Goal: Check status: Check status

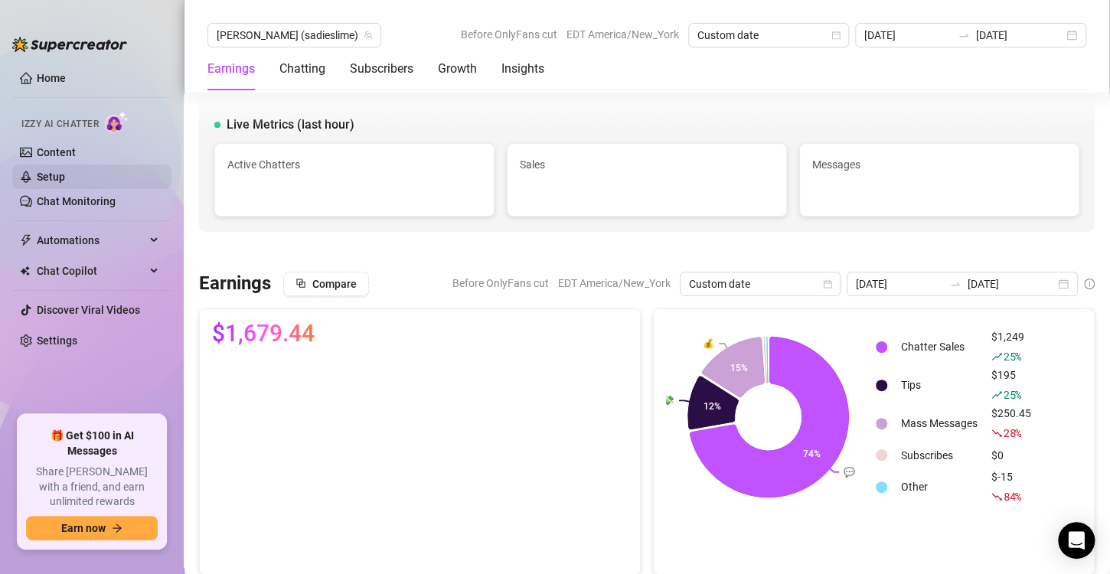
scroll to position [638, 0]
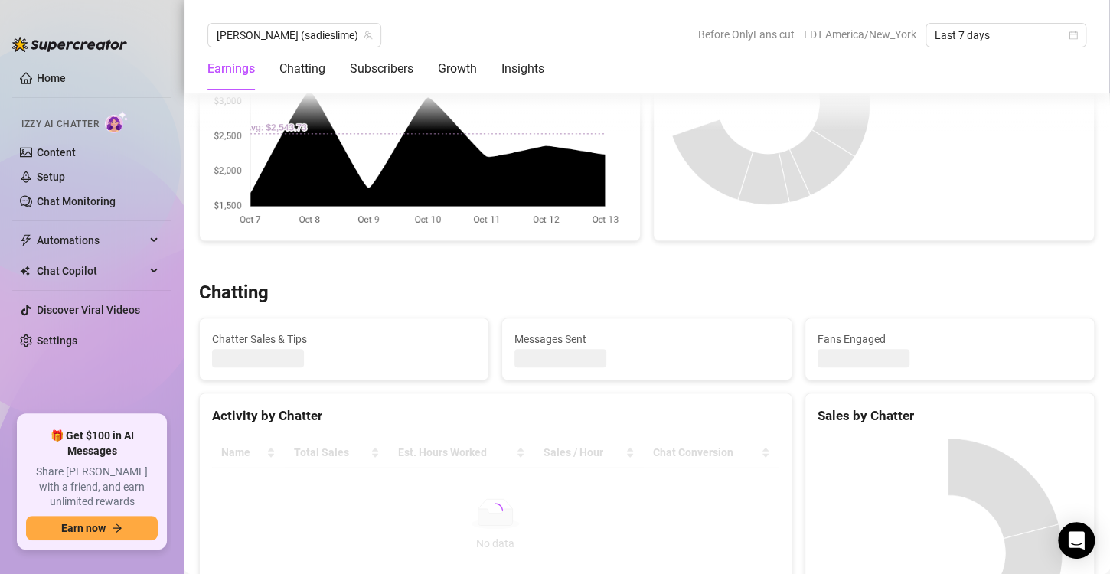
scroll to position [510, 0]
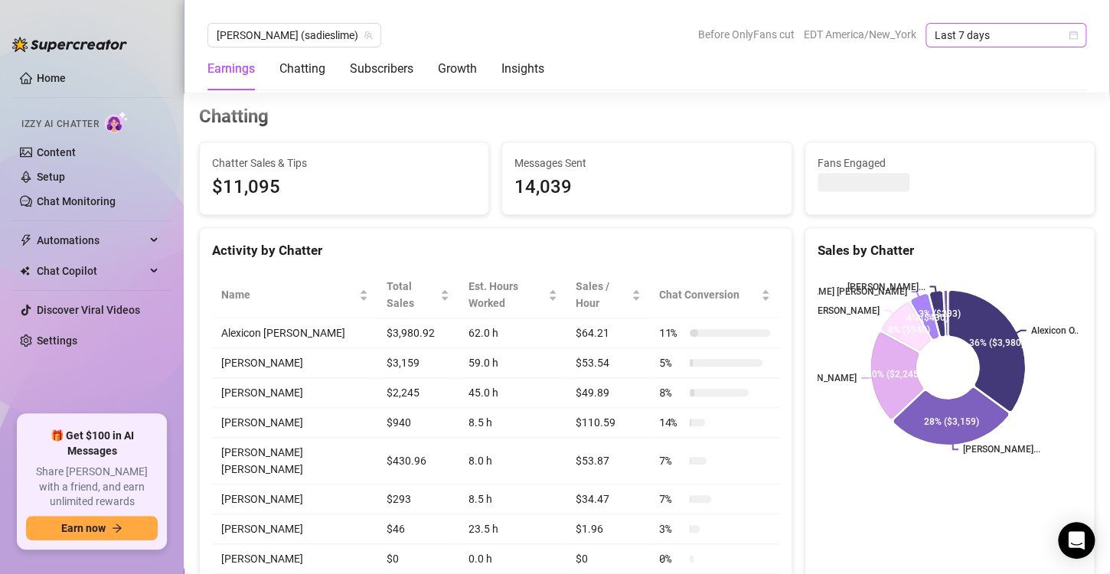
click at [1073, 39] on icon "calendar" at bounding box center [1074, 35] width 8 height 8
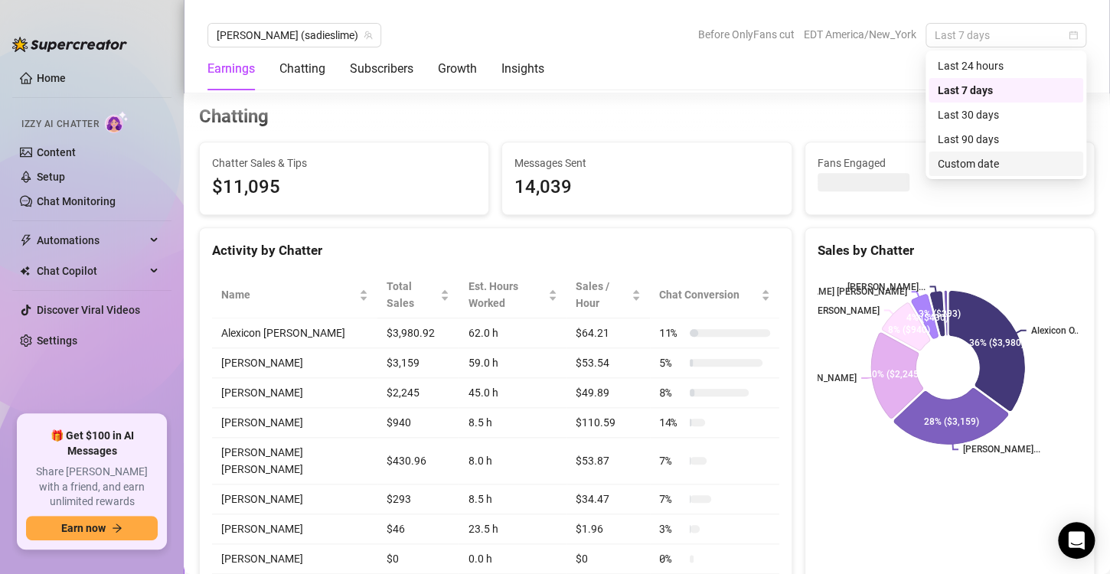
click at [961, 162] on div "Custom date" at bounding box center [1006, 163] width 136 height 17
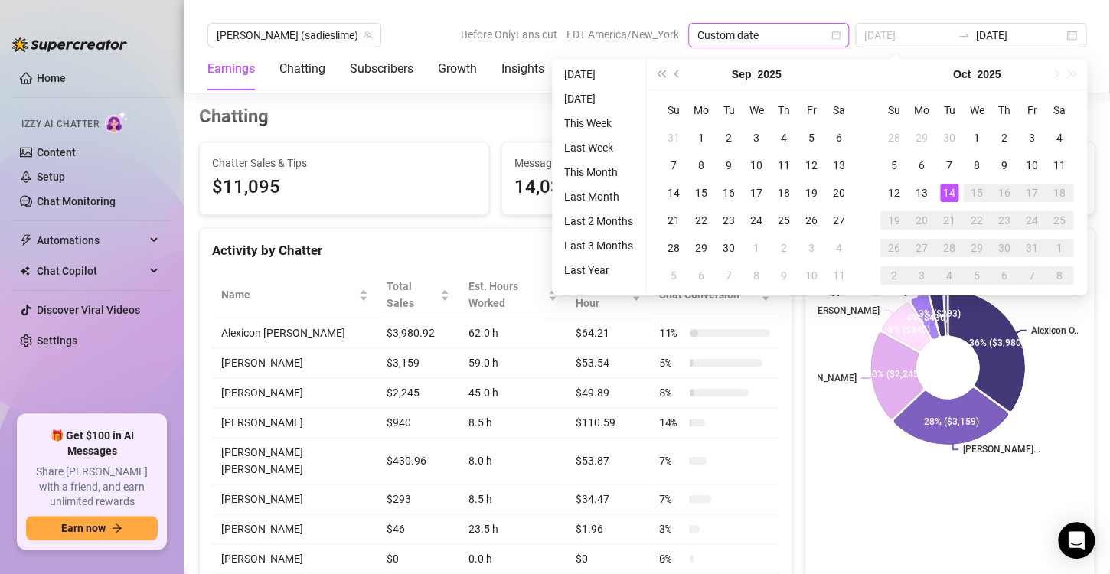
click at [952, 190] on div "14" at bounding box center [949, 193] width 18 height 18
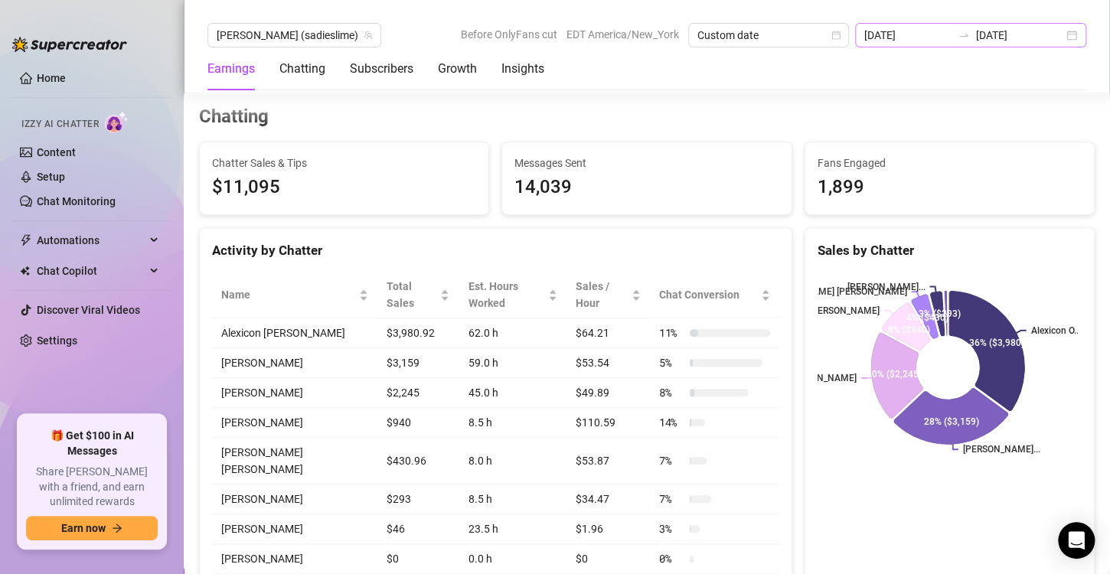
click at [1074, 34] on div "2025-10-07 2025-10-14" at bounding box center [970, 35] width 231 height 24
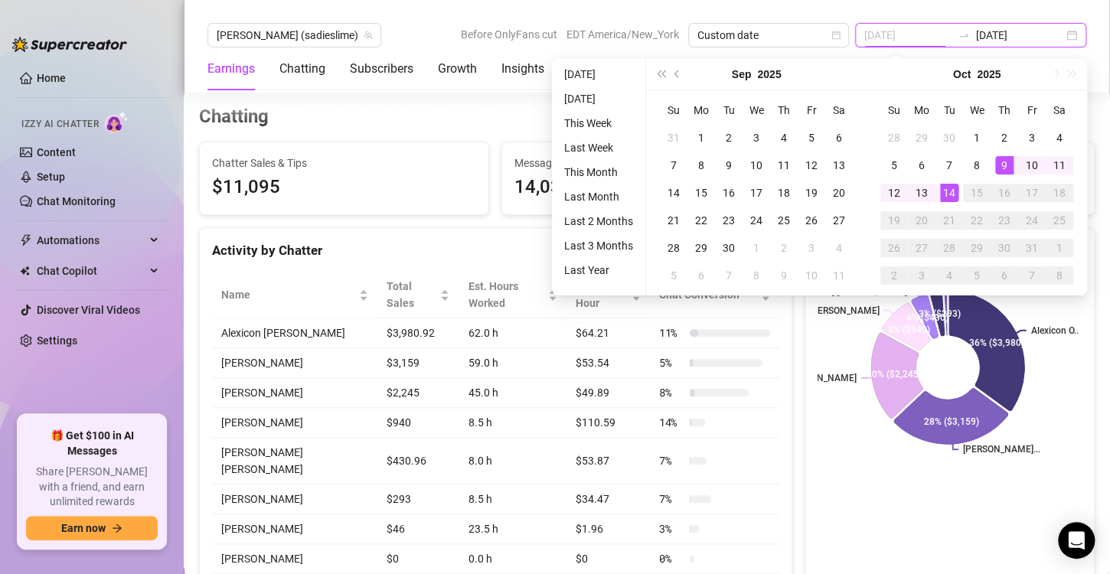
type input "[DATE]"
click at [952, 196] on div "14" at bounding box center [949, 193] width 18 height 18
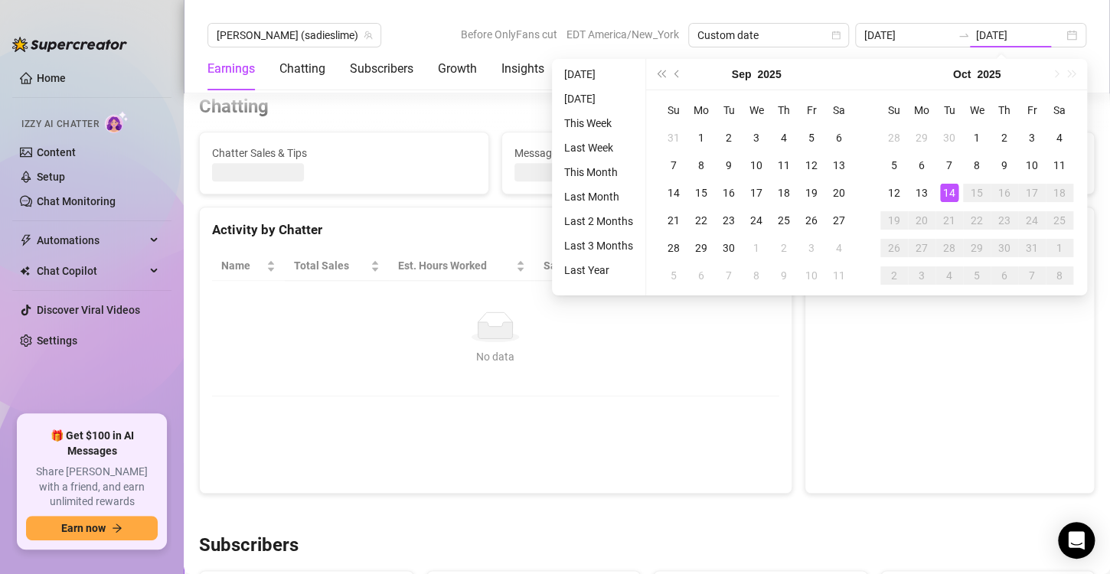
type input "[DATE]"
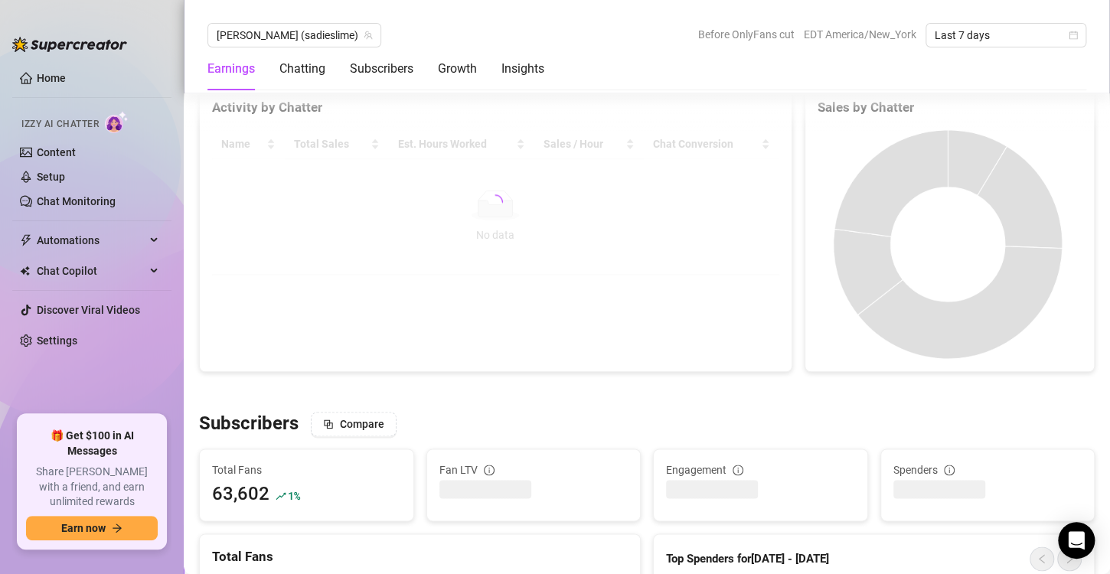
scroll to position [638, 0]
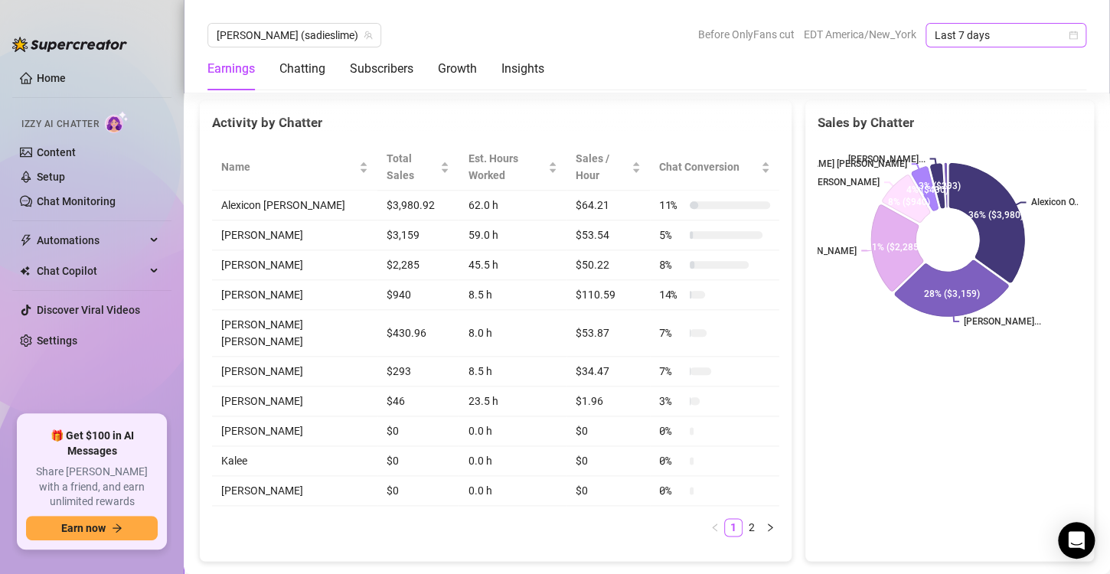
click at [1069, 33] on icon "calendar" at bounding box center [1073, 35] width 9 height 9
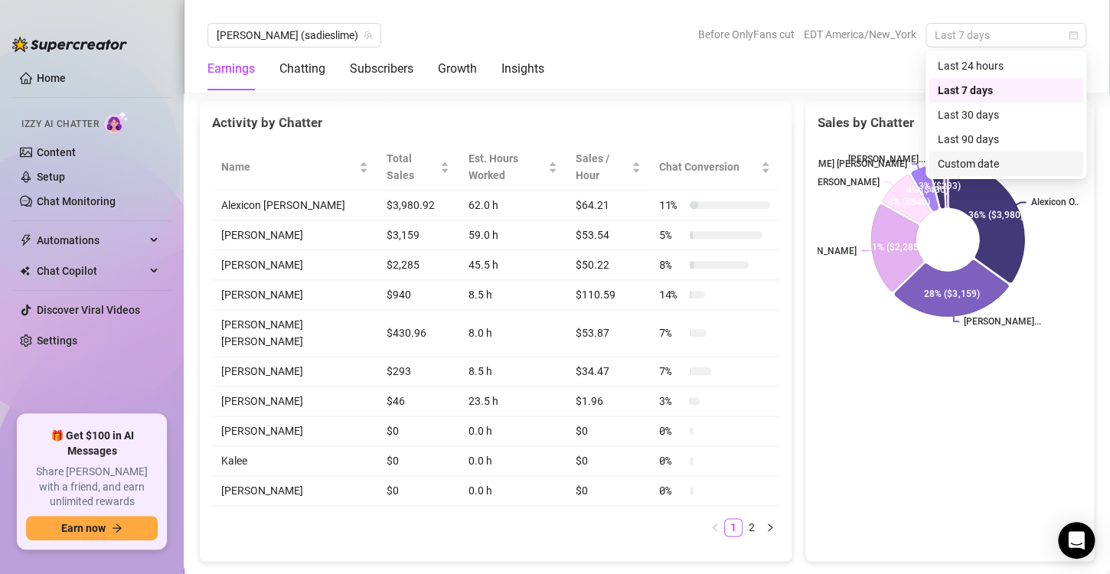
click at [970, 162] on div "Custom date" at bounding box center [1006, 163] width 136 height 17
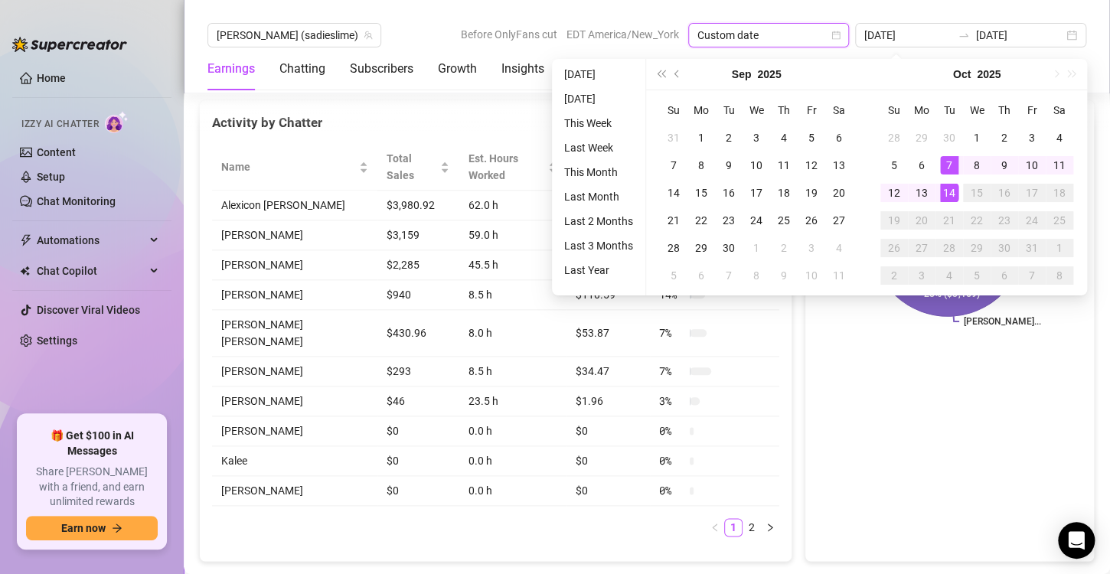
type input "[DATE]"
click at [947, 198] on div "14" at bounding box center [949, 193] width 18 height 18
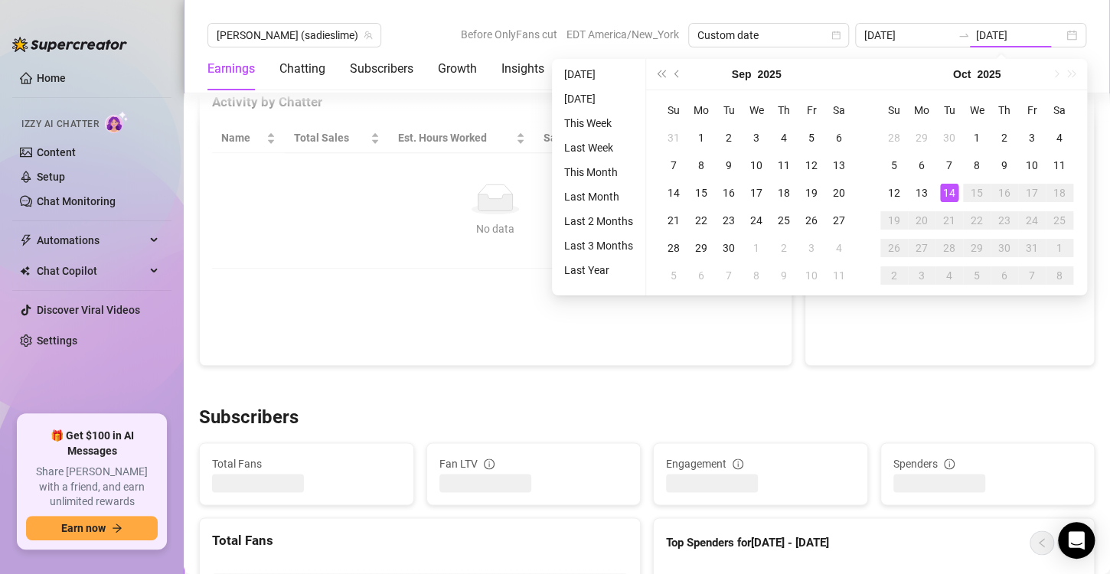
type input "[DATE]"
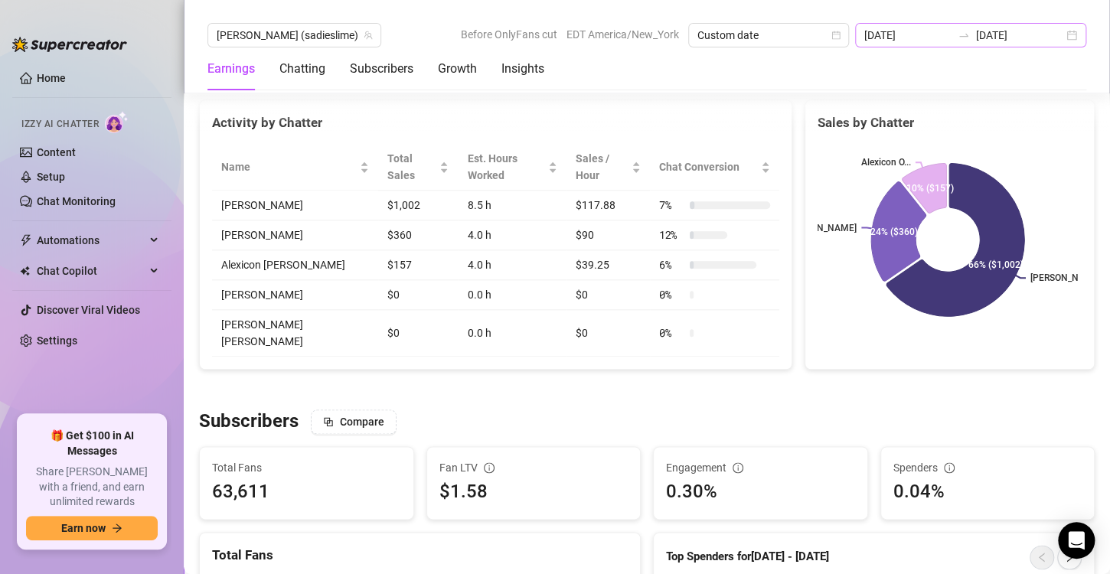
click at [1071, 37] on div "2025-10-14 2025-10-14" at bounding box center [970, 35] width 231 height 24
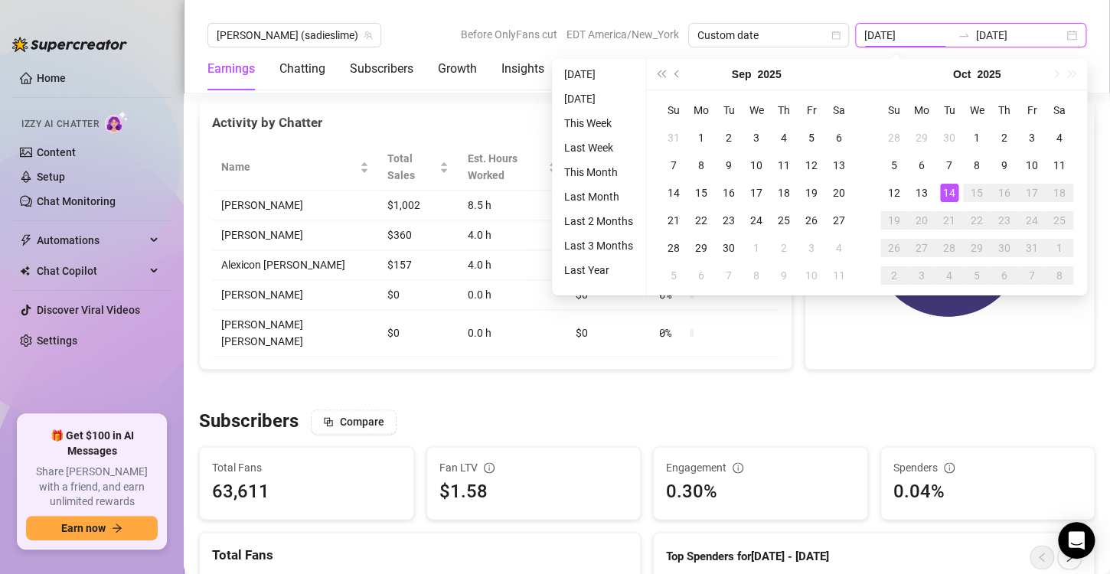
click at [1071, 37] on div "2025-10-14 2025-10-14" at bounding box center [970, 35] width 231 height 24
type input "[DATE]"
click at [952, 194] on div "14" at bounding box center [949, 193] width 18 height 18
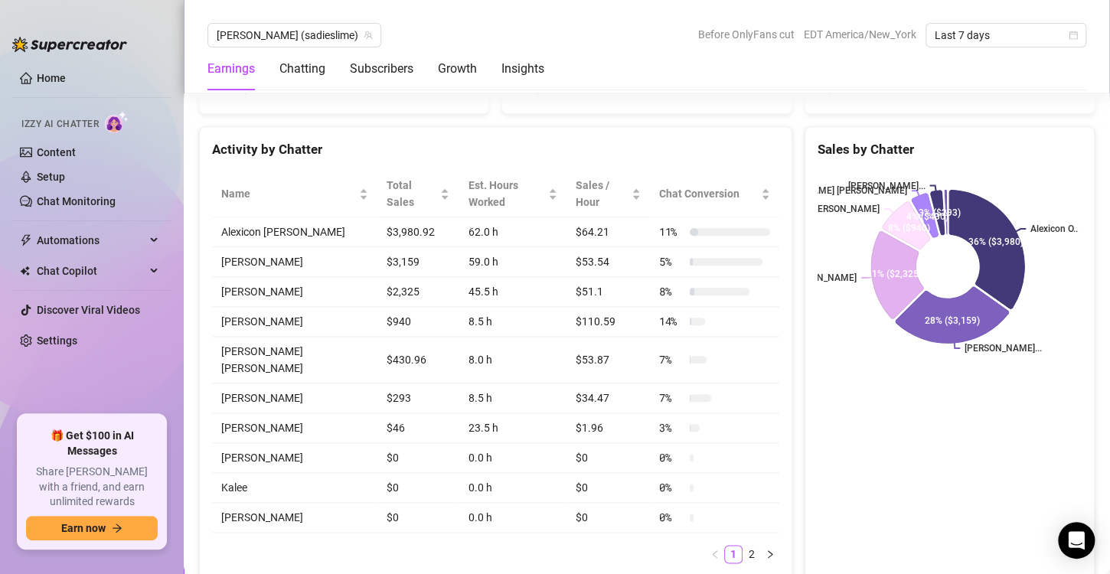
scroll to position [638, 0]
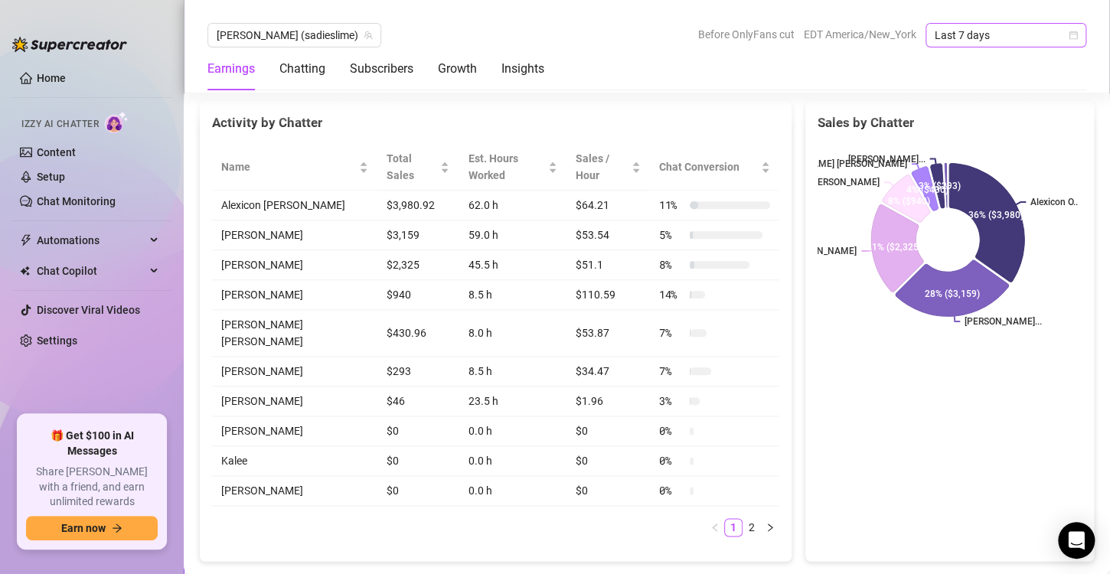
click at [1070, 37] on icon "calendar" at bounding box center [1073, 35] width 9 height 9
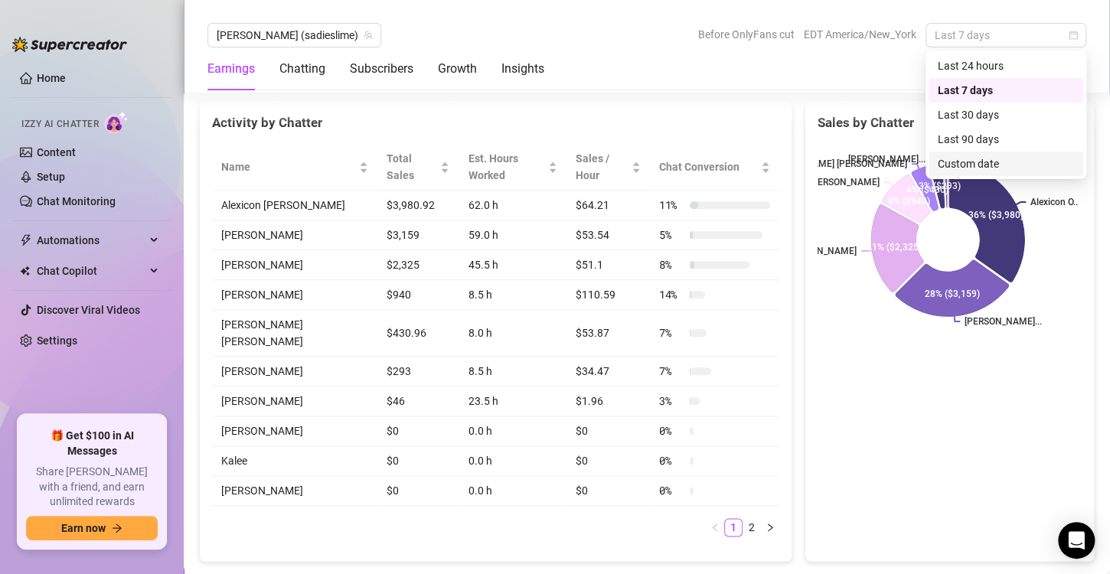
click at [969, 165] on div "Custom date" at bounding box center [1006, 163] width 136 height 17
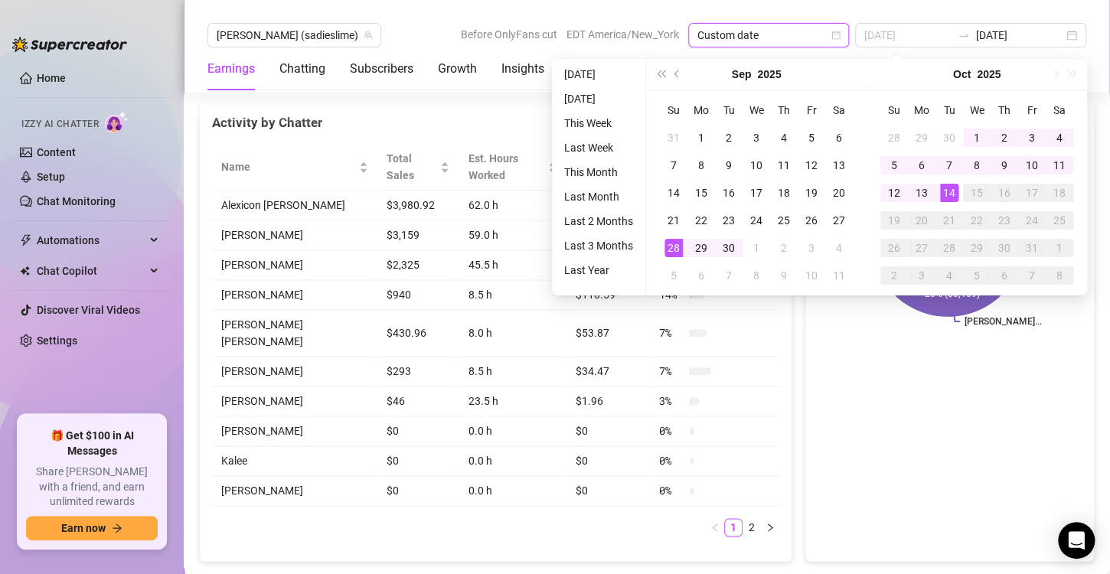
type input "[DATE]"
click at [949, 191] on div "14" at bounding box center [949, 193] width 18 height 18
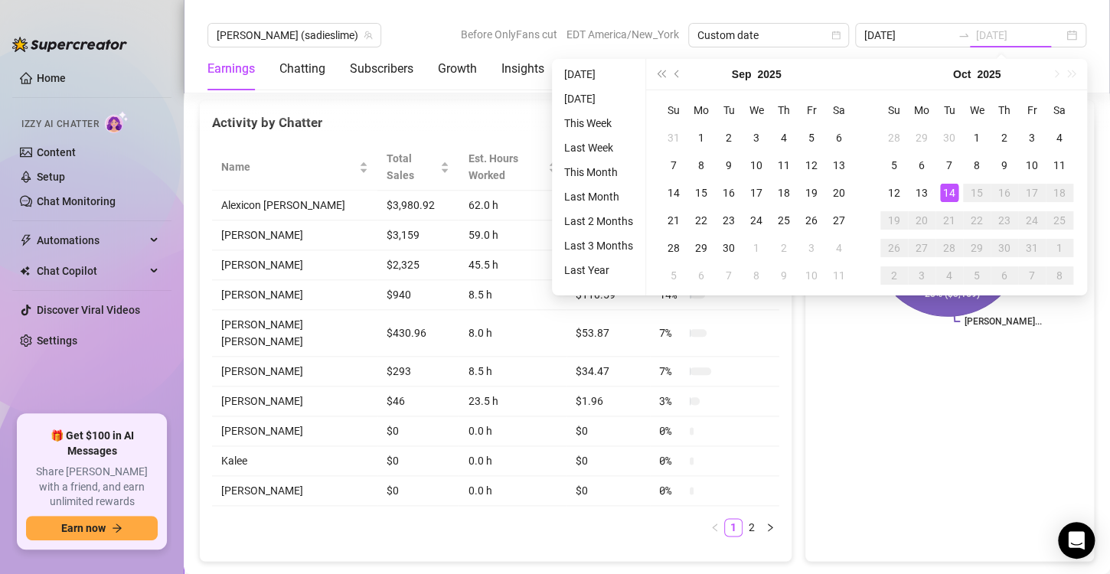
click at [949, 191] on div "14" at bounding box center [949, 193] width 18 height 18
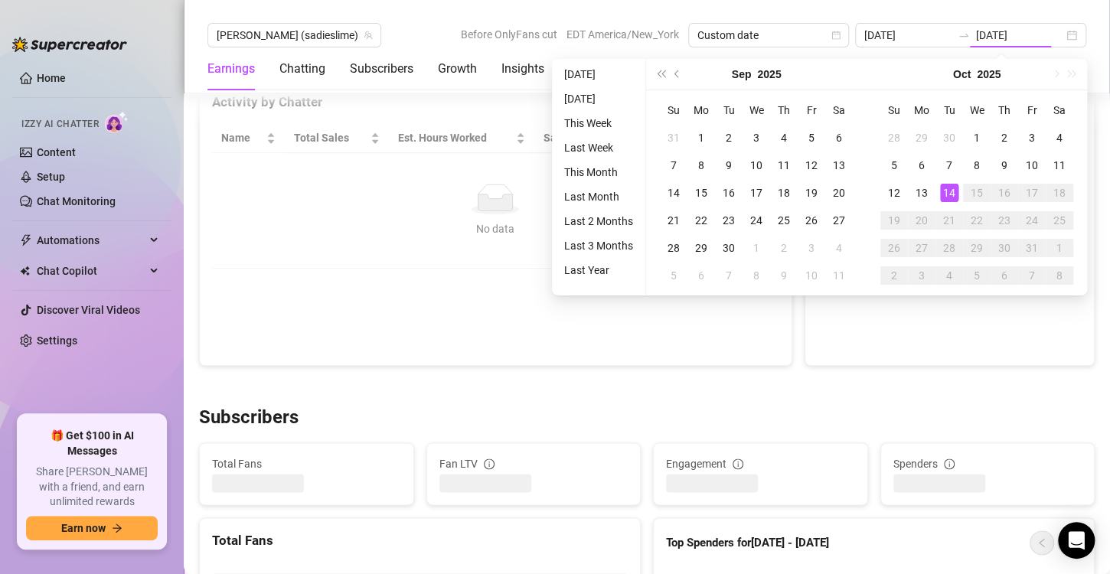
type input "[DATE]"
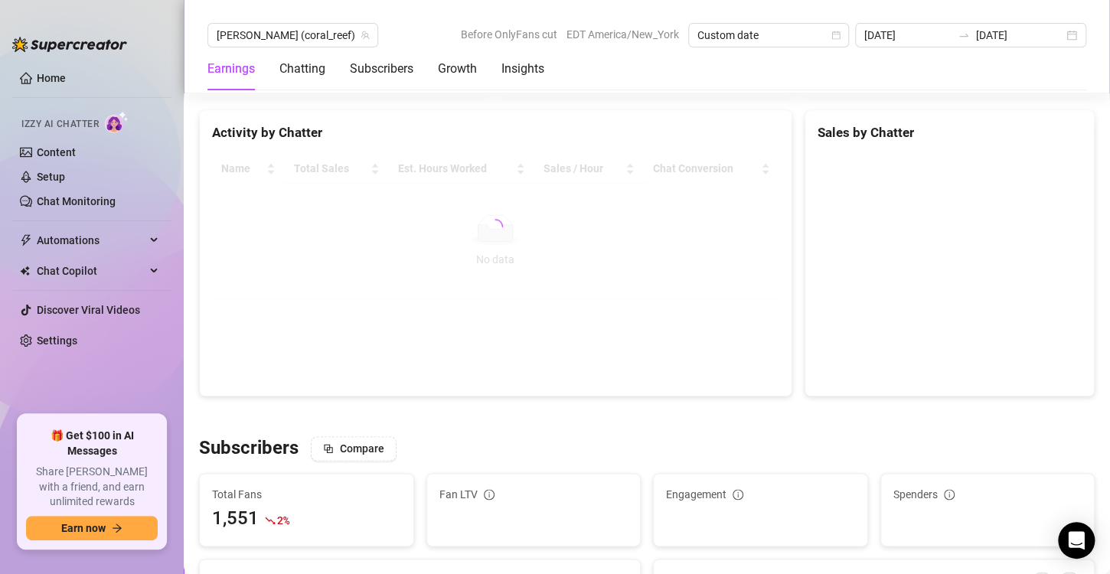
scroll to position [638, 0]
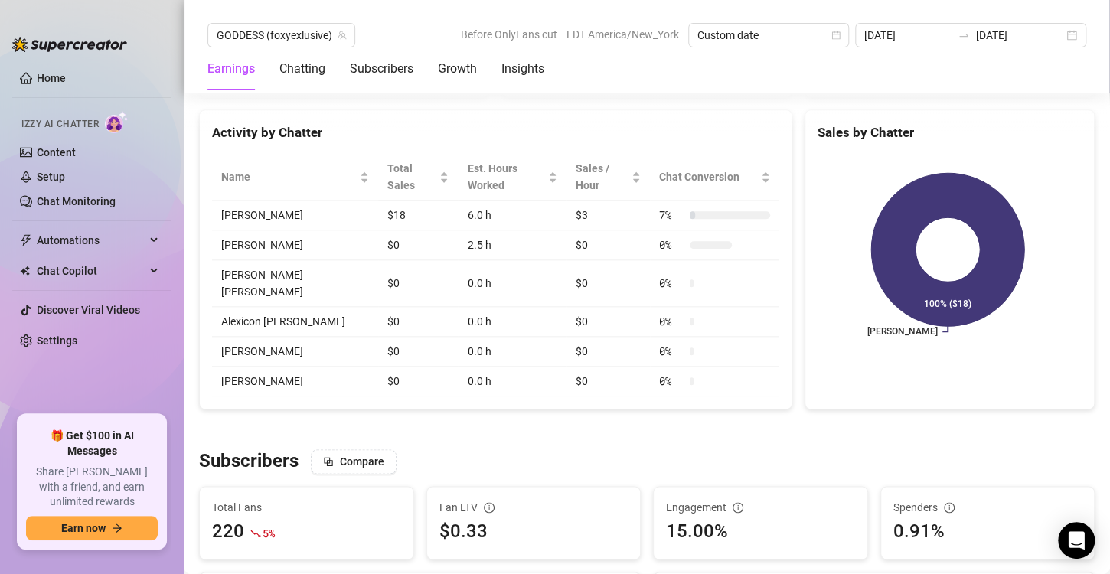
scroll to position [638, 0]
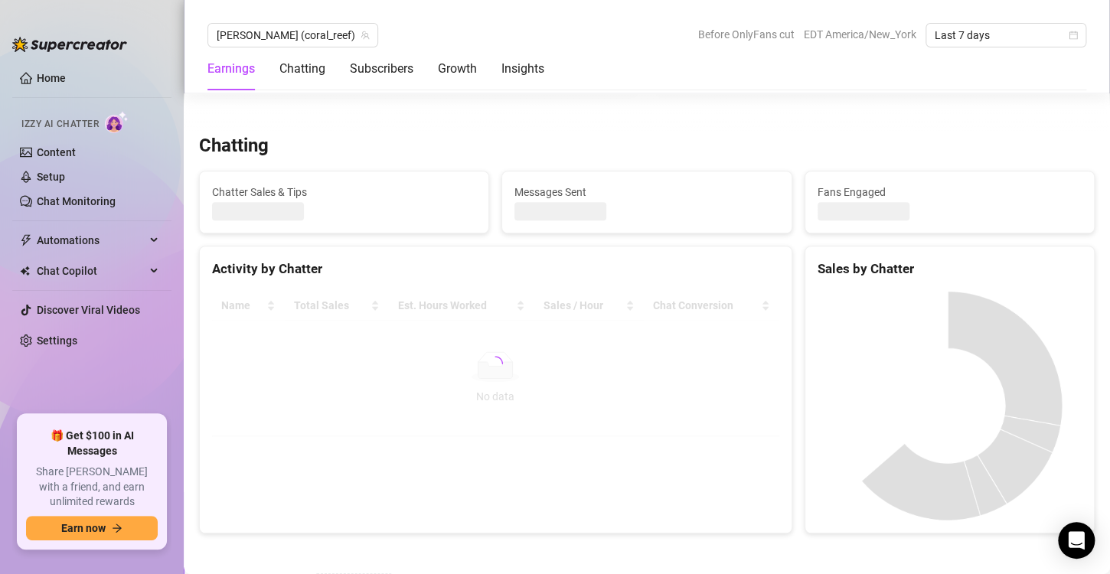
scroll to position [510, 0]
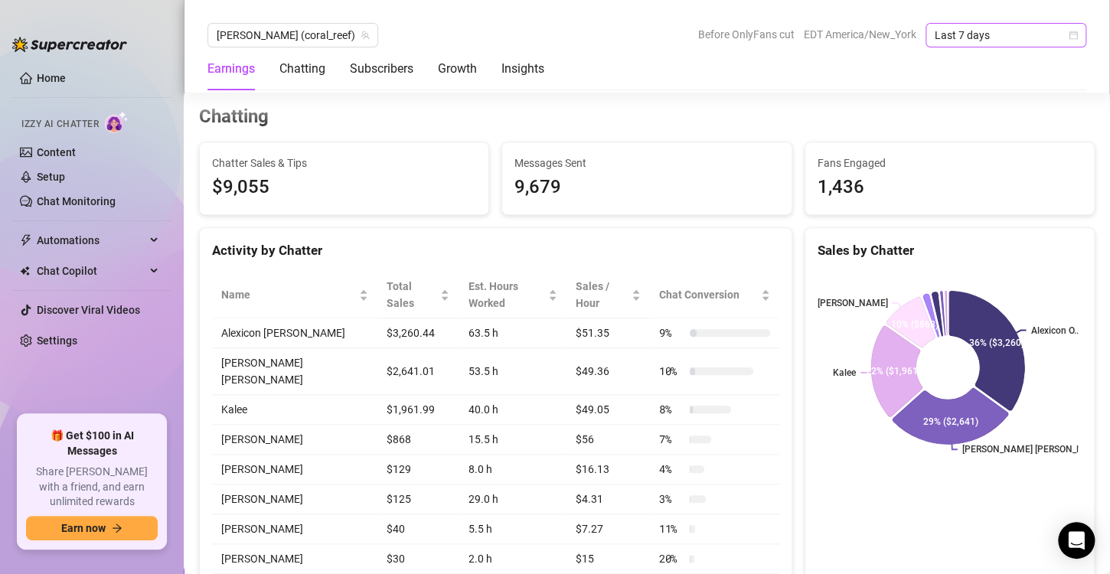
click at [1072, 34] on icon "calendar" at bounding box center [1073, 35] width 9 height 9
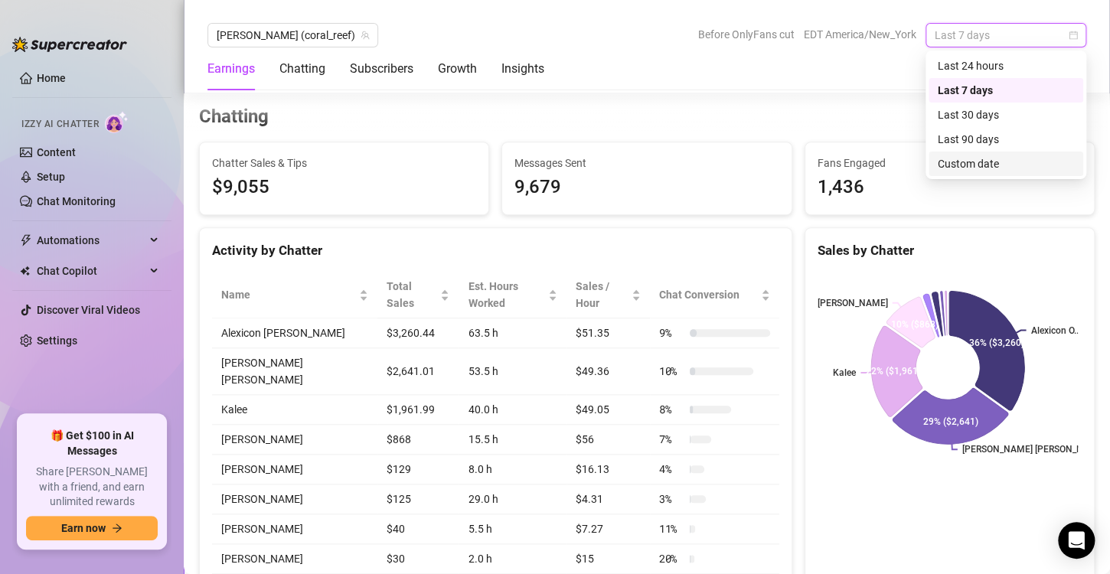
click at [974, 162] on div "Custom date" at bounding box center [1006, 163] width 136 height 17
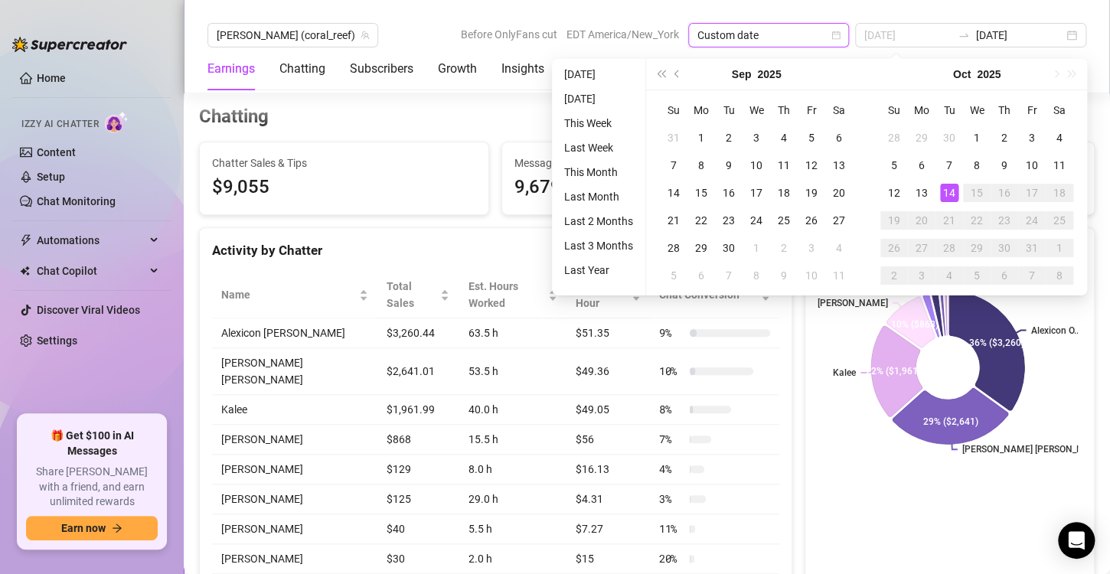
type input "[DATE]"
click at [946, 196] on div "14" at bounding box center [949, 193] width 18 height 18
click at [949, 193] on div "14" at bounding box center [949, 193] width 18 height 18
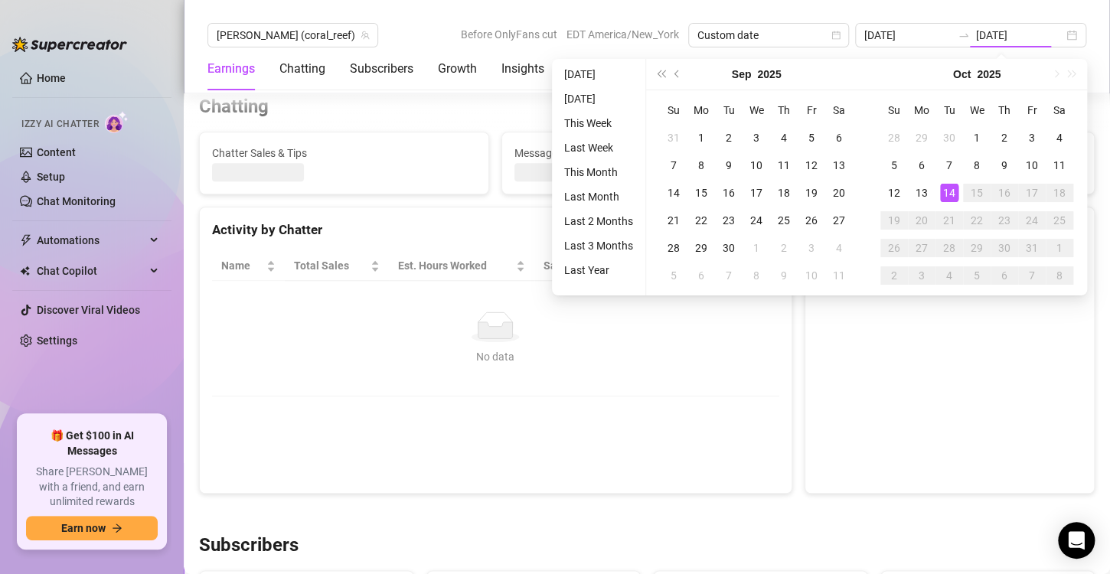
type input "[DATE]"
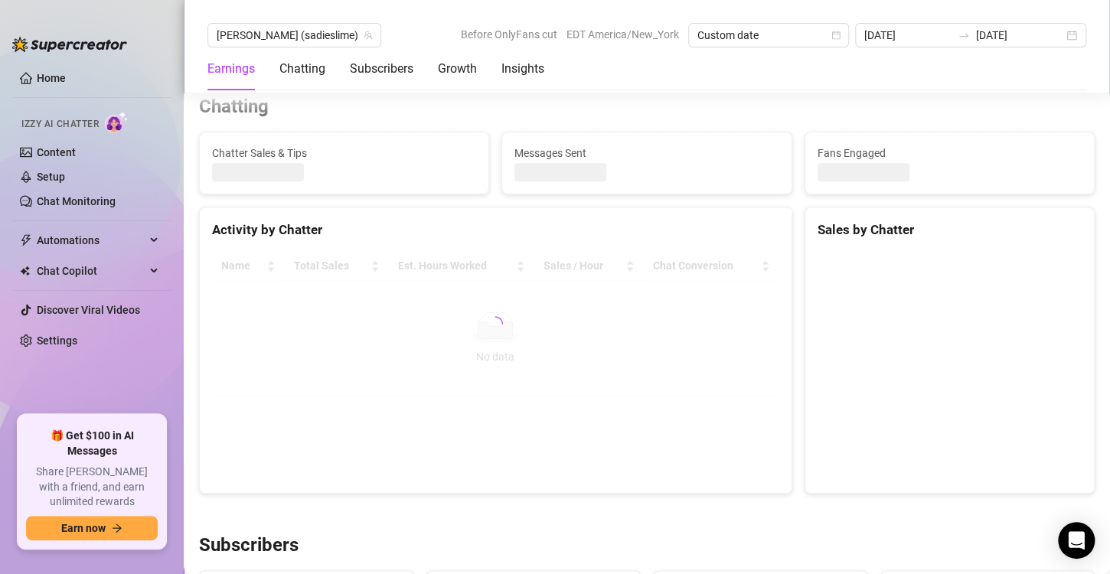
scroll to position [521, 0]
